Goal: Information Seeking & Learning: Check status

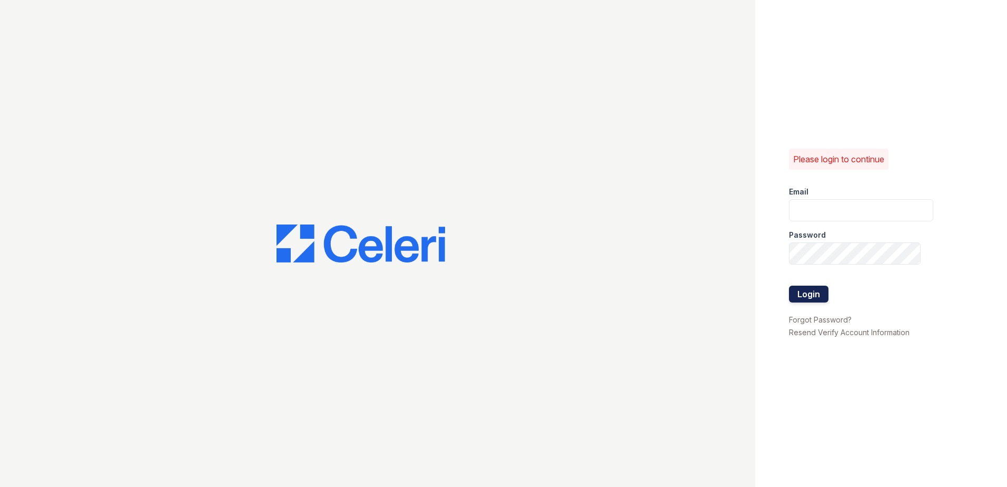
type input "renewfoundrycentre@trinity-pm.com"
click at [807, 291] on button "Login" at bounding box center [808, 293] width 39 height 17
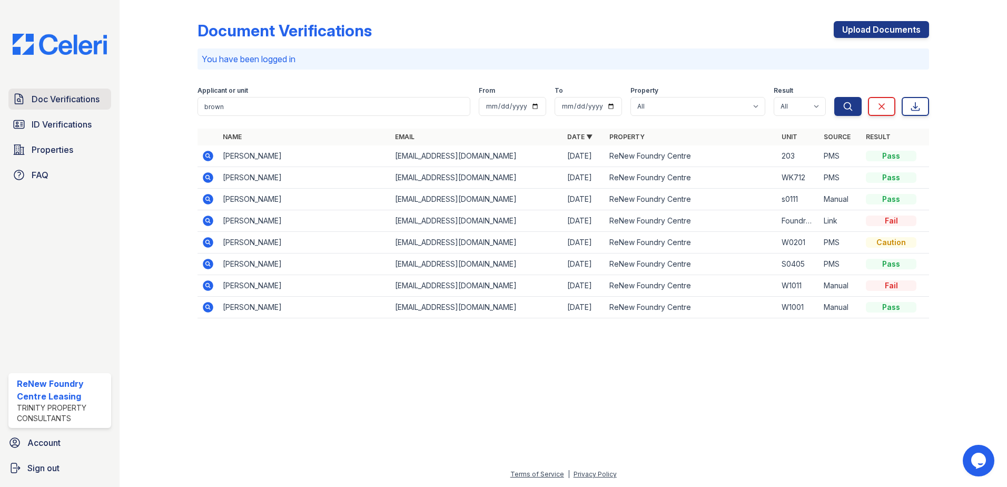
click at [87, 101] on span "Doc Verifications" at bounding box center [66, 99] width 68 height 13
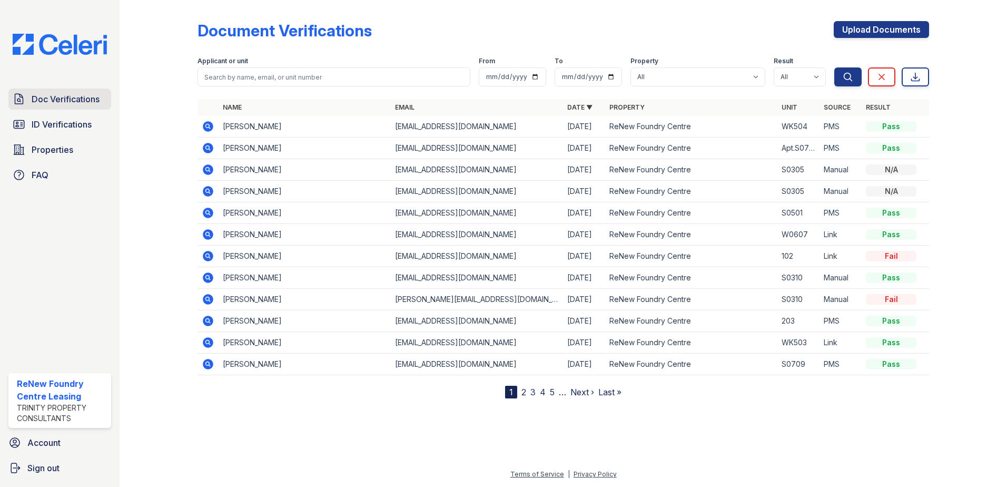
click at [85, 108] on link "Doc Verifications" at bounding box center [59, 98] width 103 height 21
click at [73, 117] on link "ID Verifications" at bounding box center [59, 124] width 103 height 21
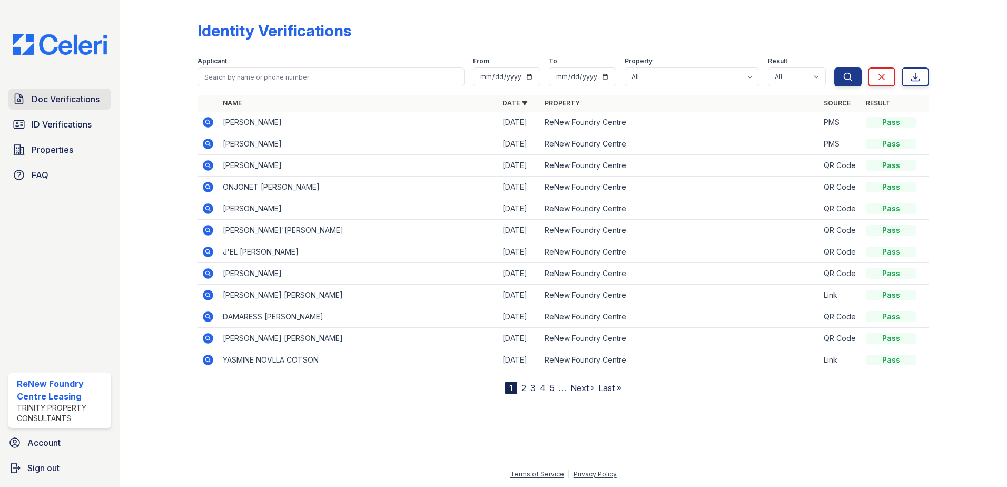
click at [83, 100] on span "Doc Verifications" at bounding box center [66, 99] width 68 height 13
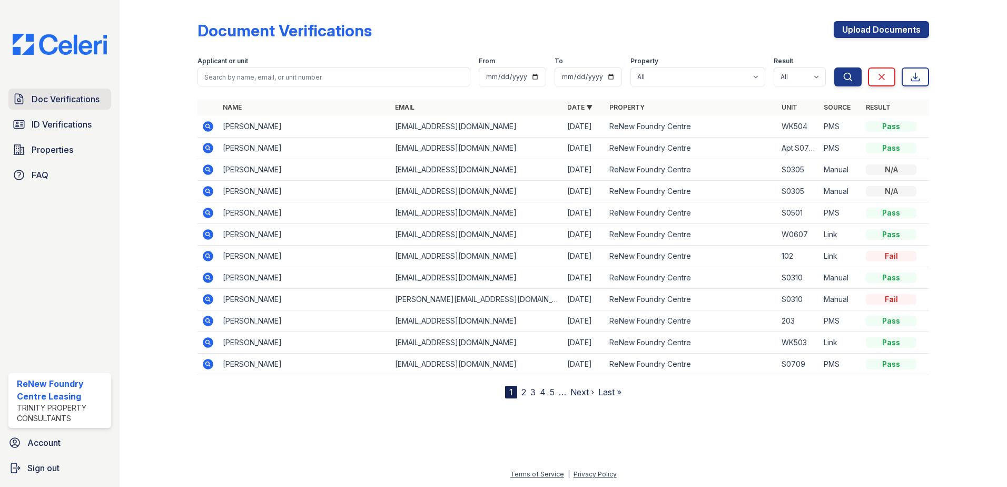
click at [103, 99] on link "Doc Verifications" at bounding box center [59, 98] width 103 height 21
click at [207, 321] on icon at bounding box center [207, 320] width 3 height 3
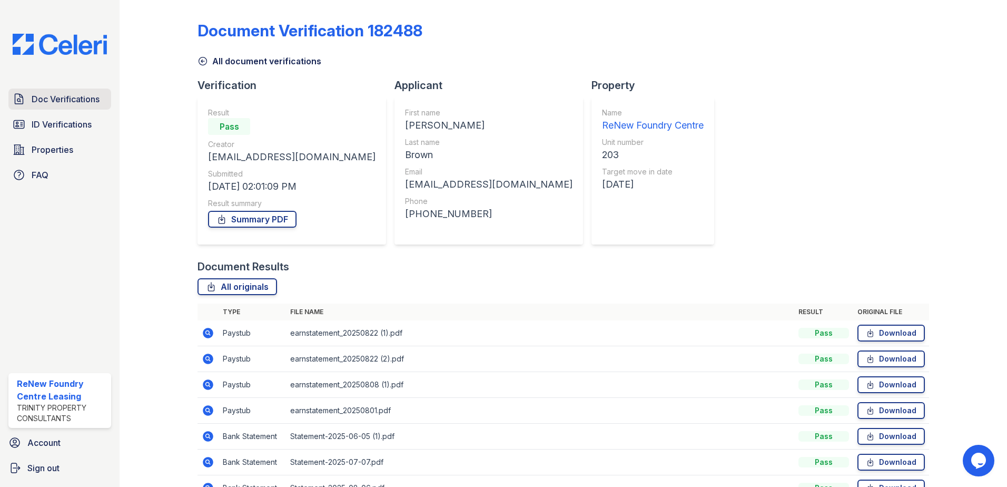
click at [82, 103] on span "Doc Verifications" at bounding box center [66, 99] width 68 height 13
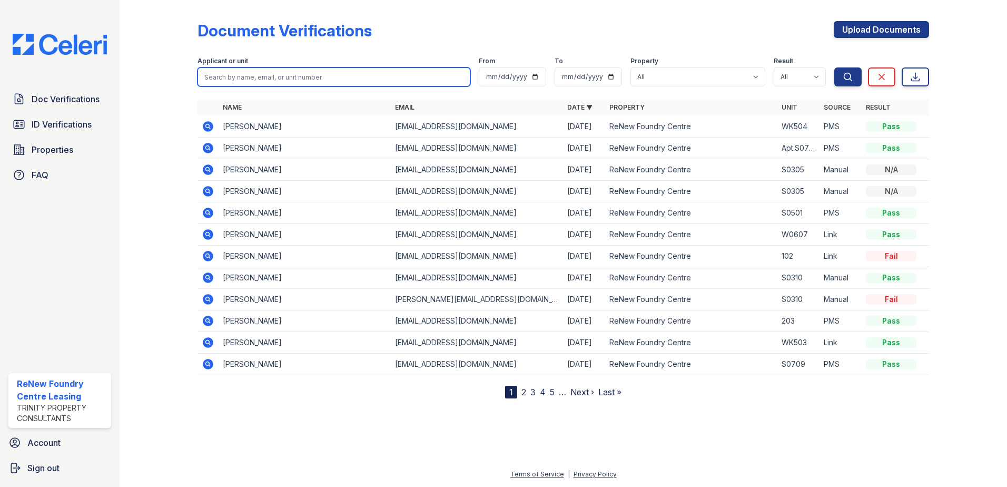
click at [336, 74] on input "search" at bounding box center [333, 76] width 273 height 19
click at [189, 77] on div at bounding box center [166, 201] width 61 height 394
click at [229, 77] on input "search" at bounding box center [333, 76] width 273 height 19
click at [297, 78] on input "search" at bounding box center [333, 76] width 273 height 19
type input "michael marshal"
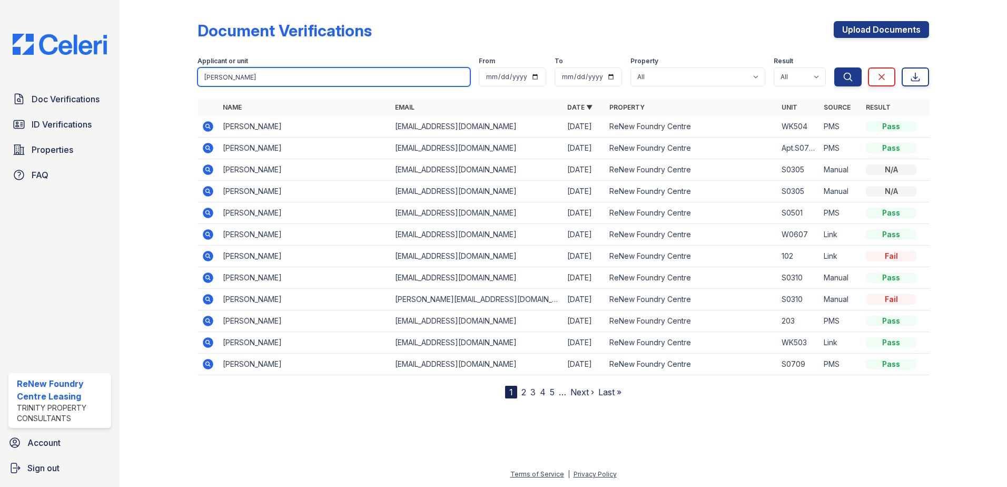
click at [834, 67] on button "Search" at bounding box center [847, 76] width 27 height 19
drag, startPoint x: 296, startPoint y: 80, endPoint x: 200, endPoint y: 88, distance: 96.2
click at [200, 88] on form "Applicant or unit michael marshal From To Property All ReNew Foundry Centre Res…" at bounding box center [562, 69] width 731 height 42
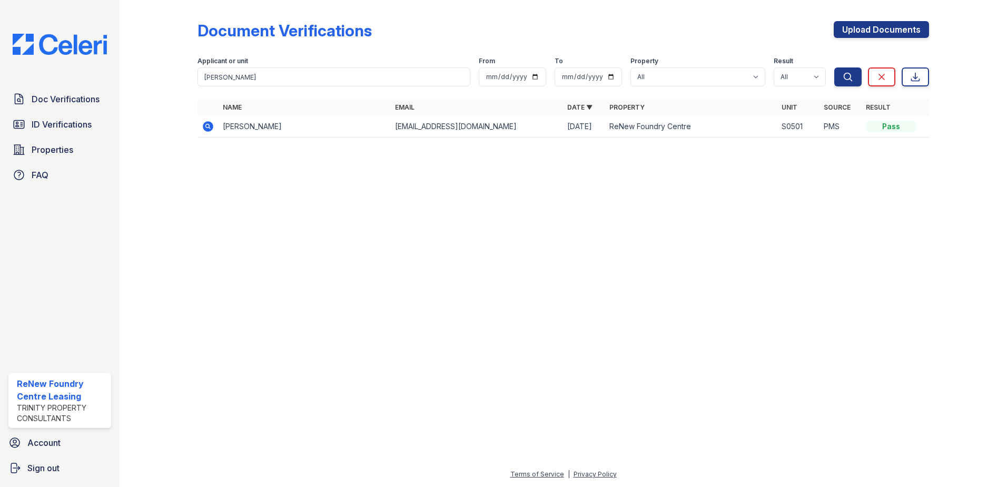
drag, startPoint x: 222, startPoint y: 81, endPoint x: 250, endPoint y: 230, distance: 151.0
click at [250, 230] on div at bounding box center [563, 316] width 854 height 303
click at [210, 128] on icon at bounding box center [208, 126] width 13 height 13
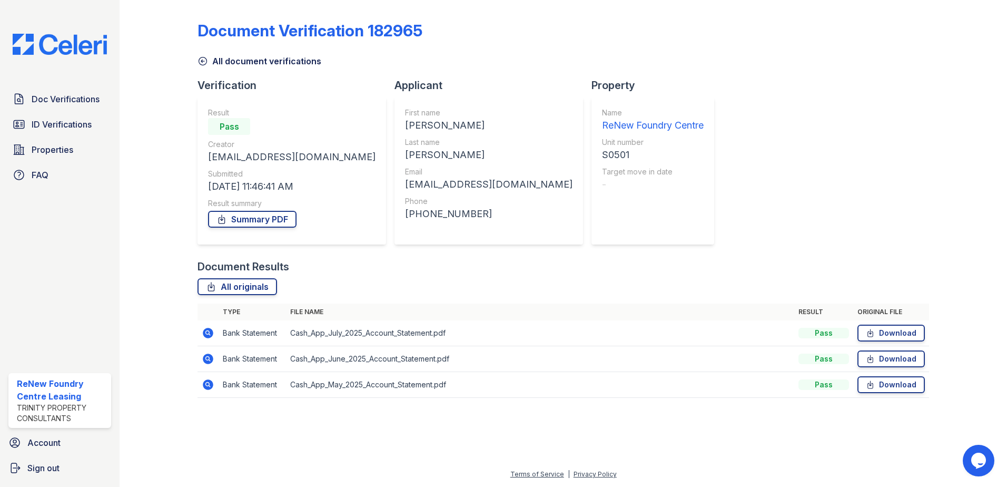
click at [211, 331] on icon at bounding box center [208, 333] width 11 height 11
click at [205, 331] on icon at bounding box center [208, 333] width 11 height 11
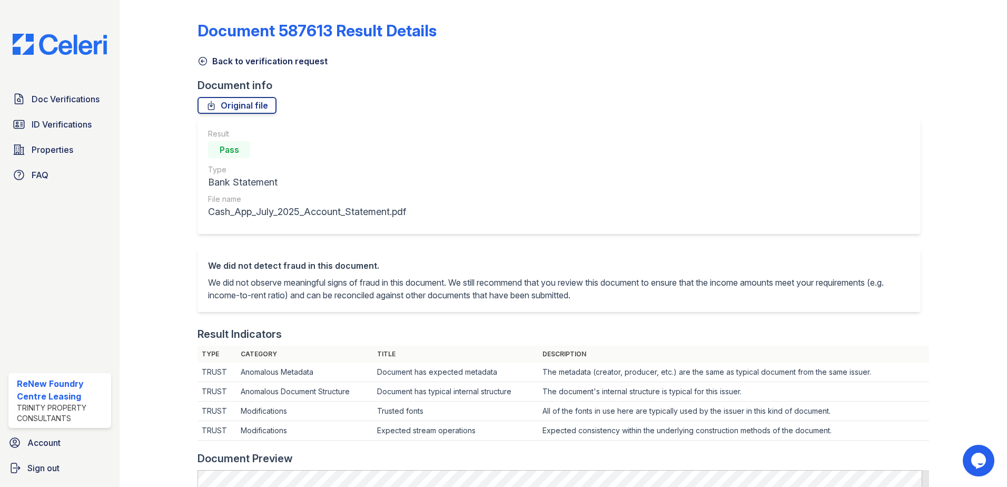
click at [203, 61] on icon at bounding box center [202, 61] width 11 height 11
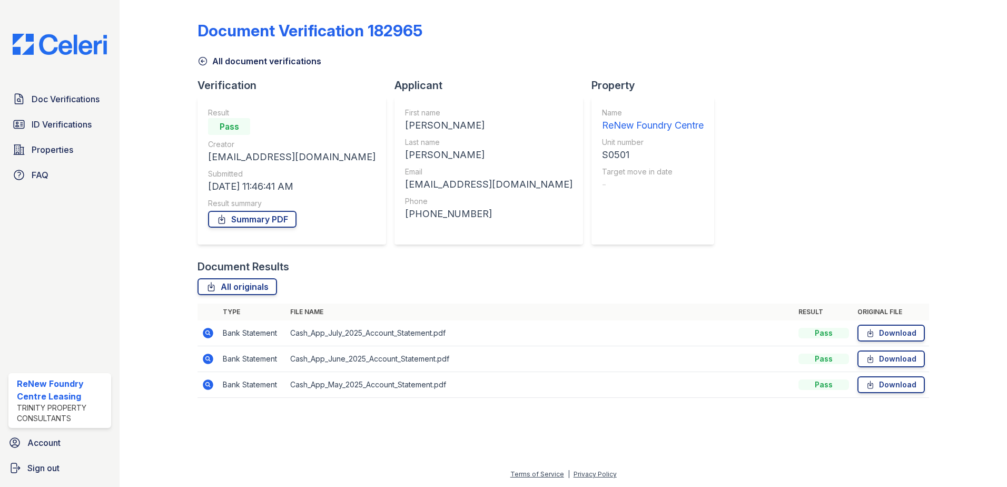
click at [208, 334] on icon at bounding box center [208, 333] width 11 height 11
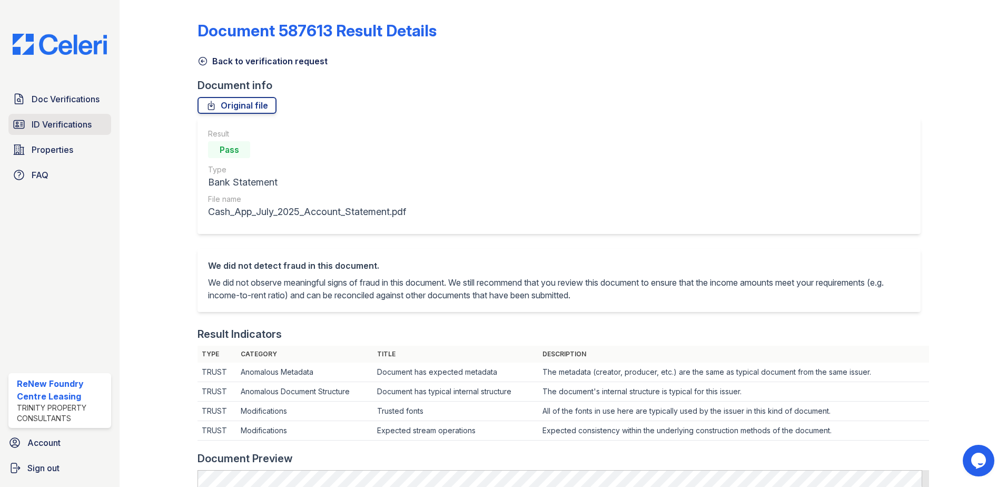
click at [63, 122] on span "ID Verifications" at bounding box center [62, 124] width 60 height 13
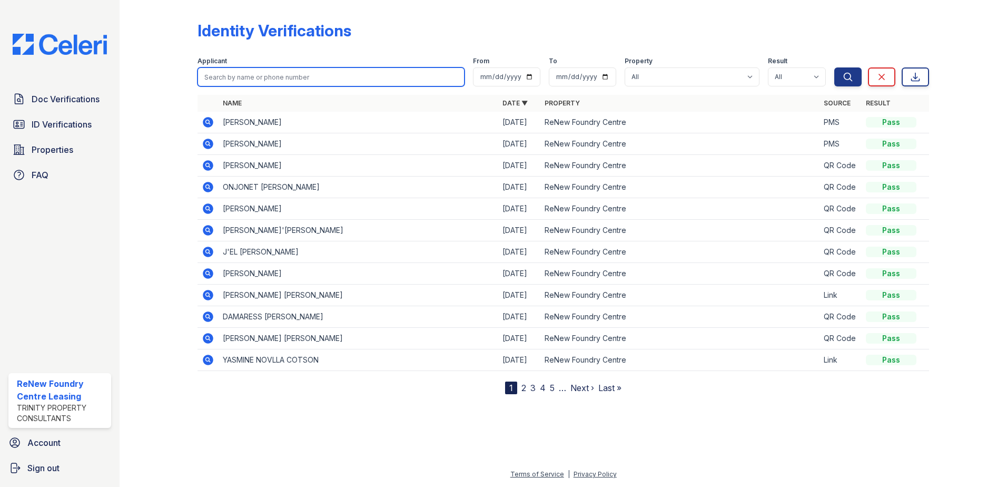
click at [302, 72] on input "search" at bounding box center [330, 76] width 267 height 19
type input "[PERSON_NAME]"
click at [834, 67] on button "Search" at bounding box center [847, 76] width 27 height 19
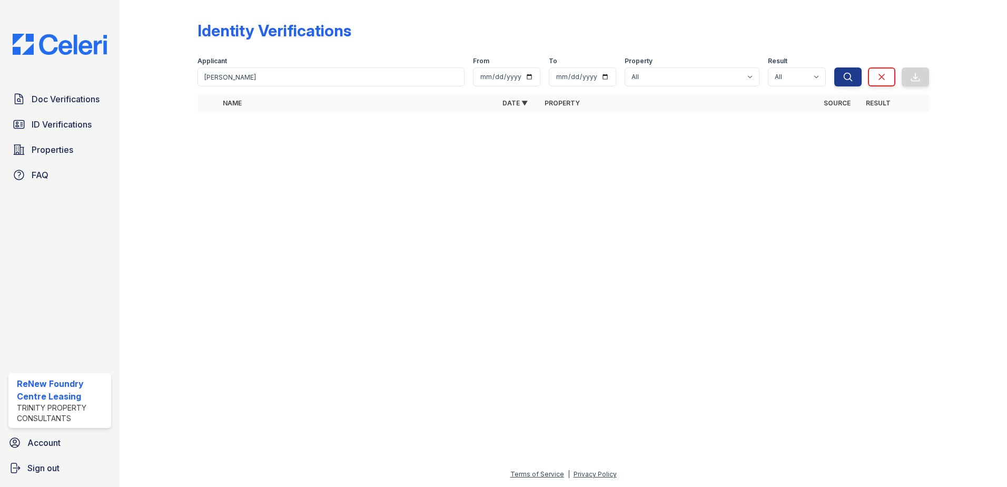
click at [269, 204] on div at bounding box center [563, 303] width 854 height 329
